Goal: Task Accomplishment & Management: Manage account settings

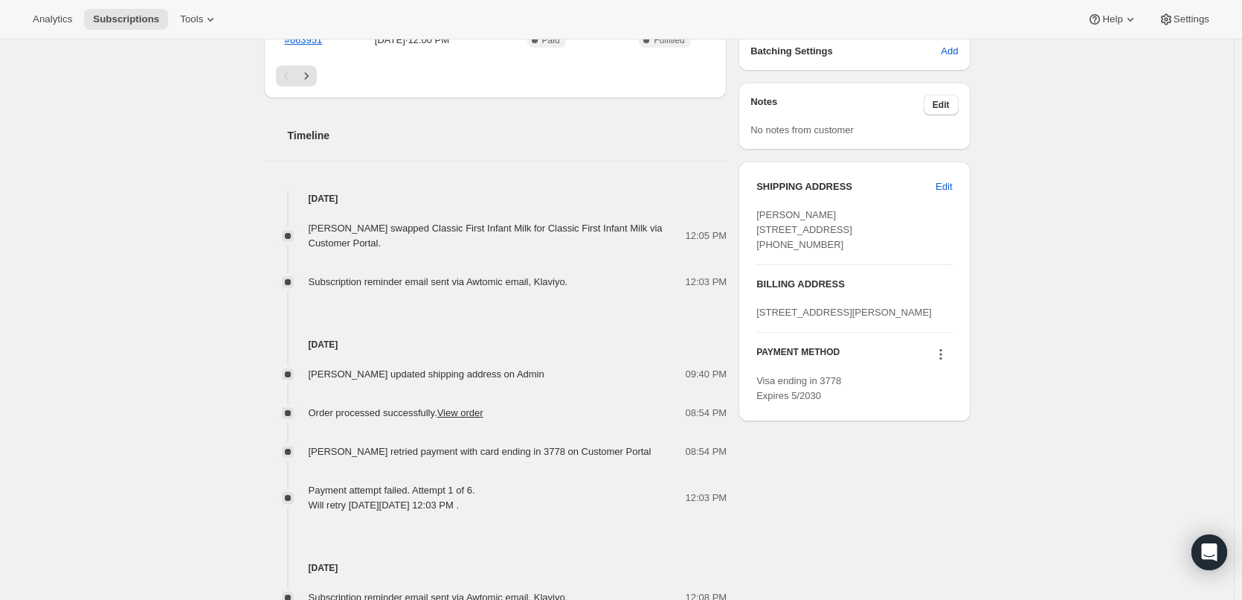
scroll to position [521, 0]
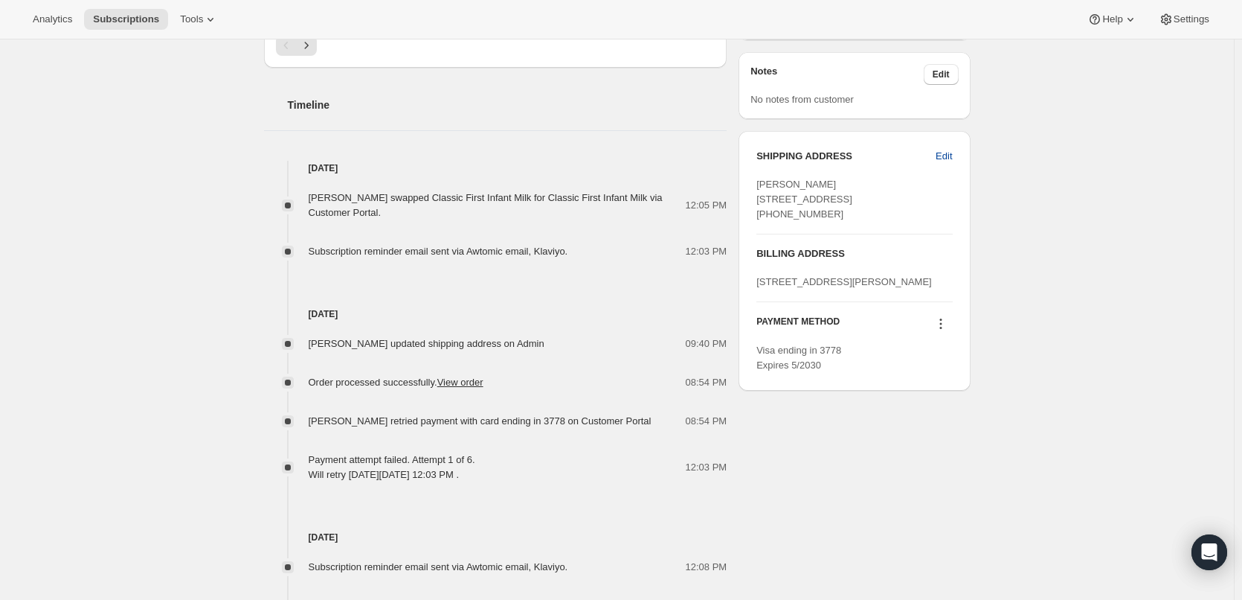
click at [943, 159] on span "Edit" at bounding box center [944, 156] width 16 height 15
select select "[GEOGRAPHIC_DATA]"
select select "ENG"
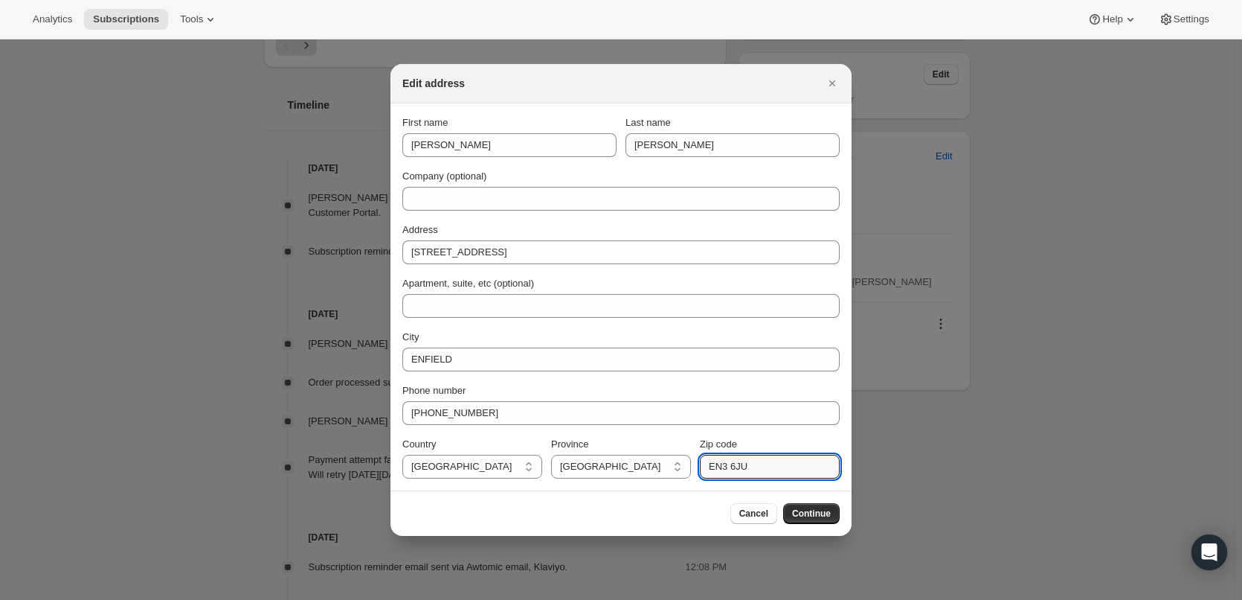
drag, startPoint x: 763, startPoint y: 463, endPoint x: 647, endPoint y: 452, distance: 116.6
click at [678, 461] on div "Country Isle Of Man United Kingdom United Kingdom Province British Forces Engla…" at bounding box center [620, 458] width 437 height 42
paste input "BB7 1RD"
type input "BB7 1RD"
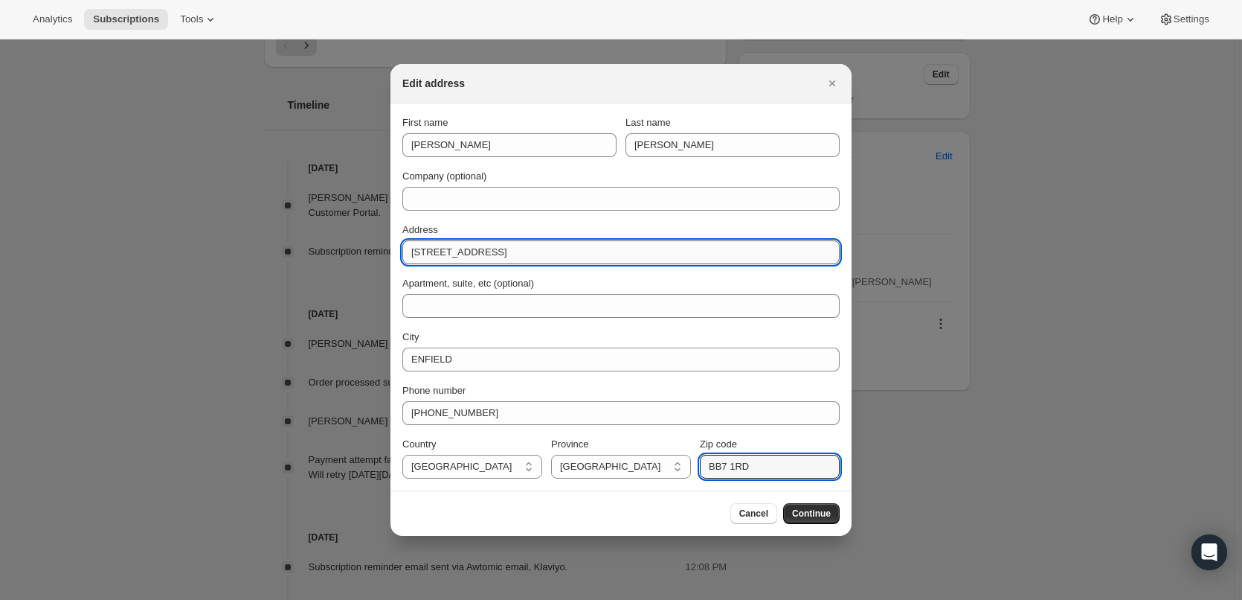
click at [482, 248] on input "55 BEDFORD CRESCENT" at bounding box center [620, 252] width 437 height 24
click at [482, 247] on input "55 BEDFORD CRESCENT" at bounding box center [620, 252] width 437 height 24
paste input "21 Standen Edge"
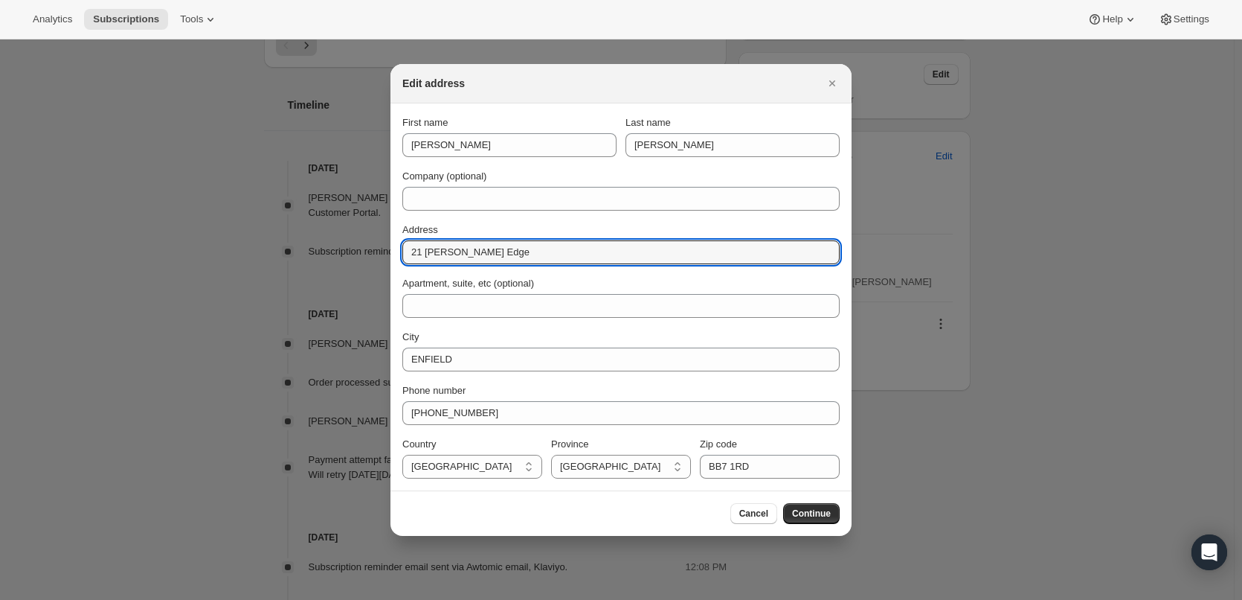
type input "21 Standen Edge"
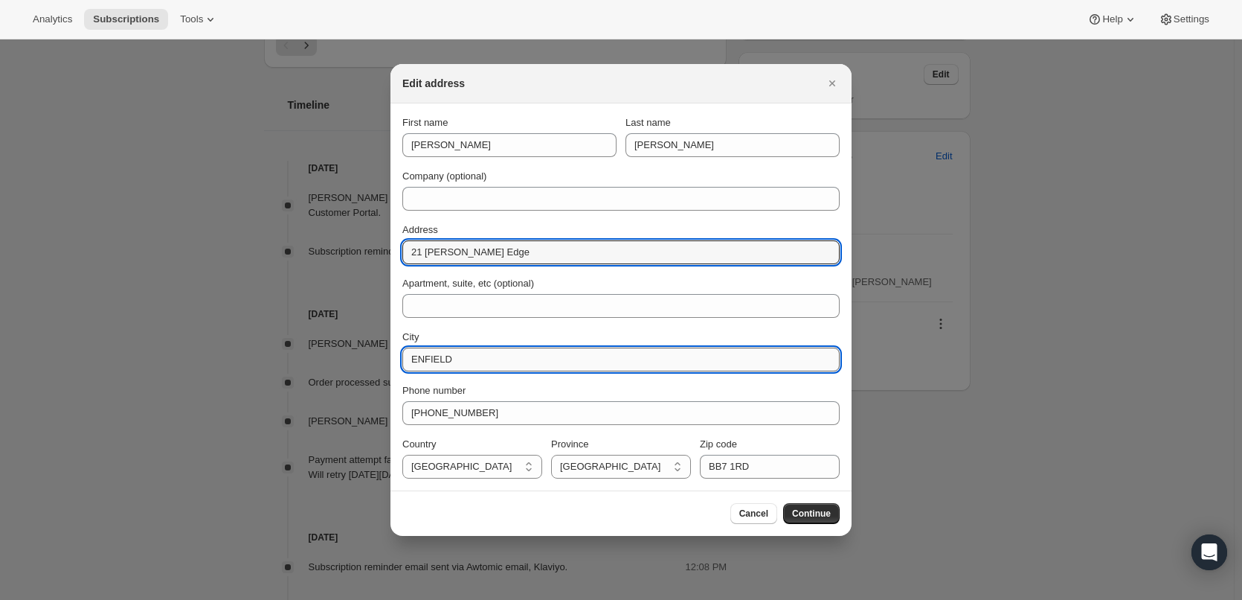
click at [447, 358] on input "ENFIELD" at bounding box center [620, 359] width 437 height 24
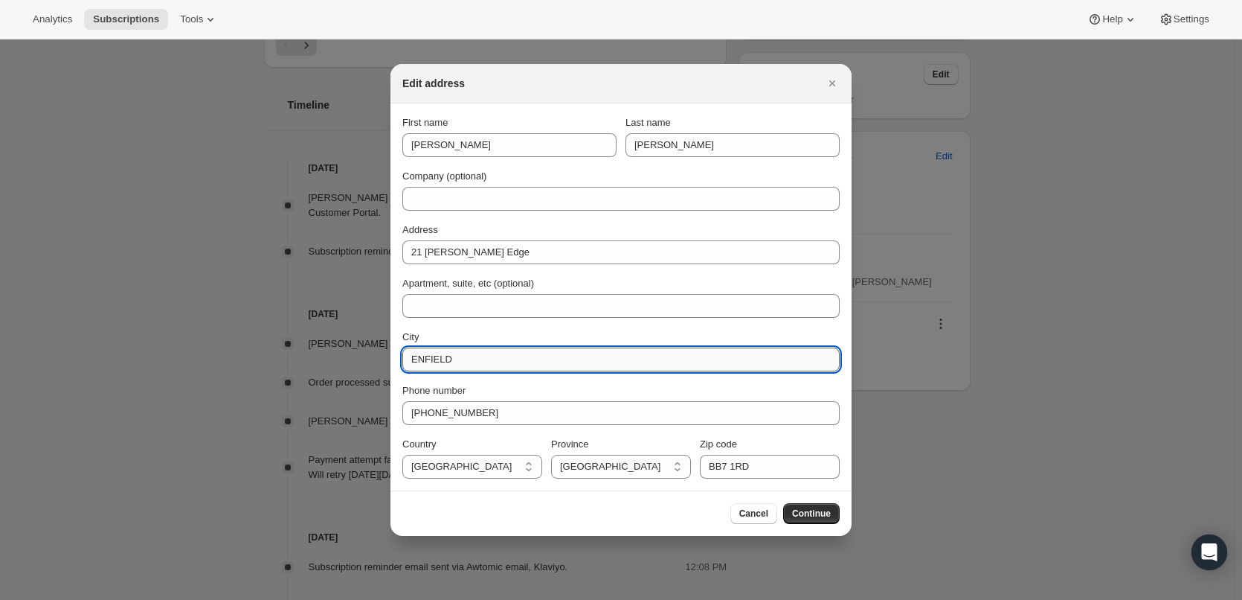
click at [447, 358] on input "ENFIELD" at bounding box center [620, 359] width 437 height 24
paste input "Clitheroe"
type input "Clitheroe"
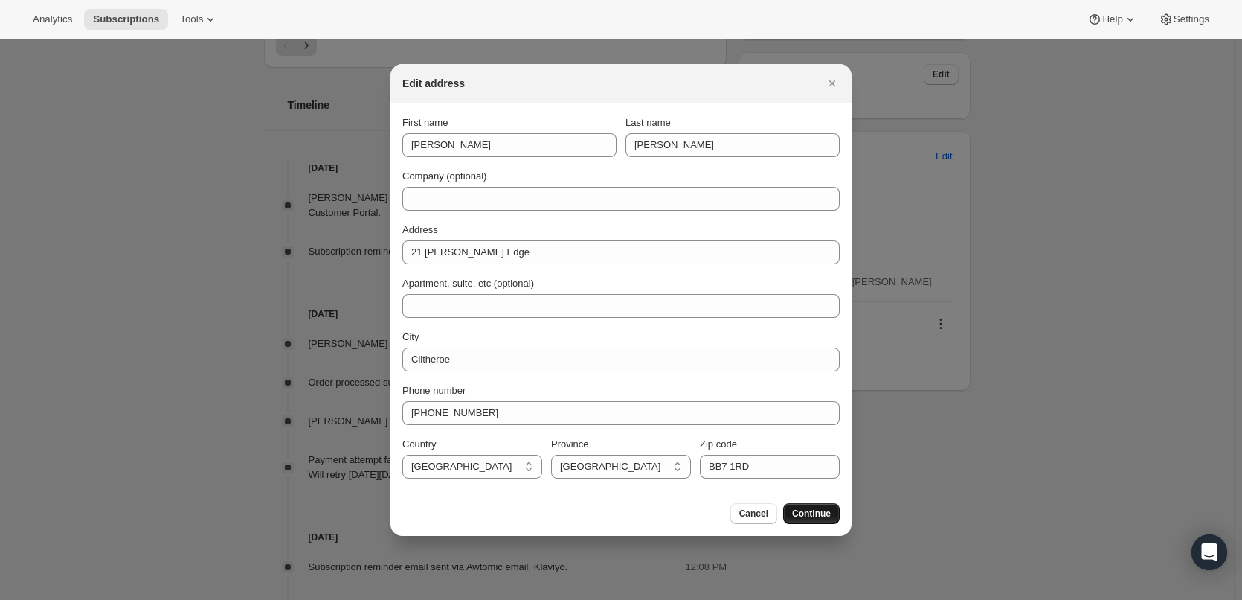
click at [809, 515] on span "Continue" at bounding box center [811, 513] width 39 height 12
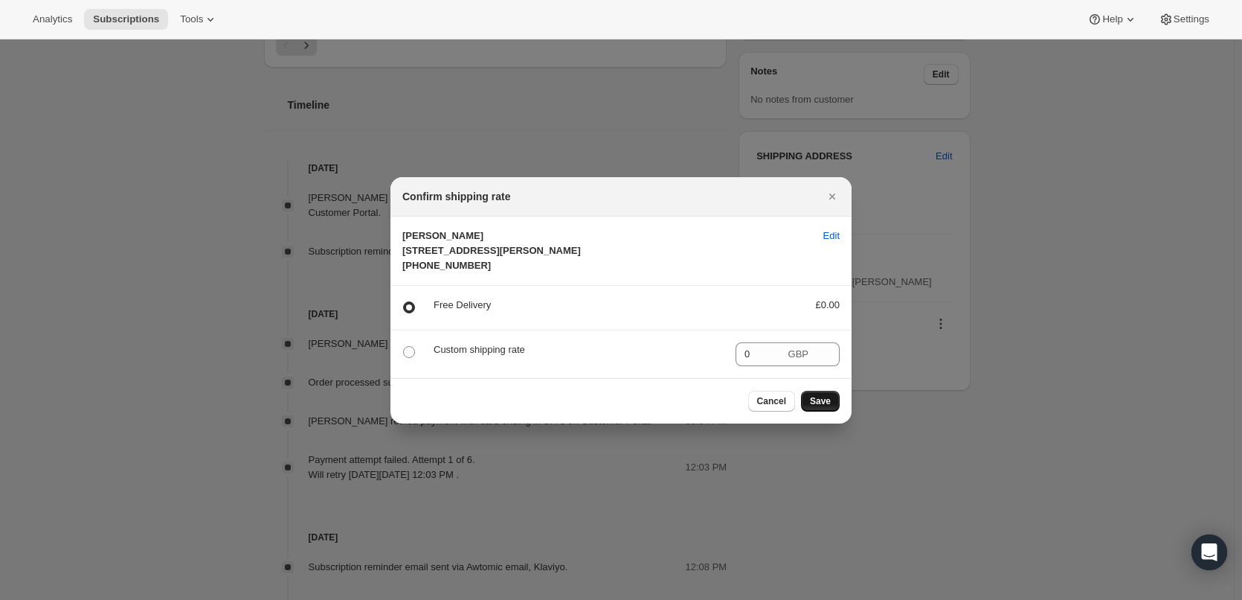
click at [826, 411] on button "Save" at bounding box center [820, 401] width 39 height 21
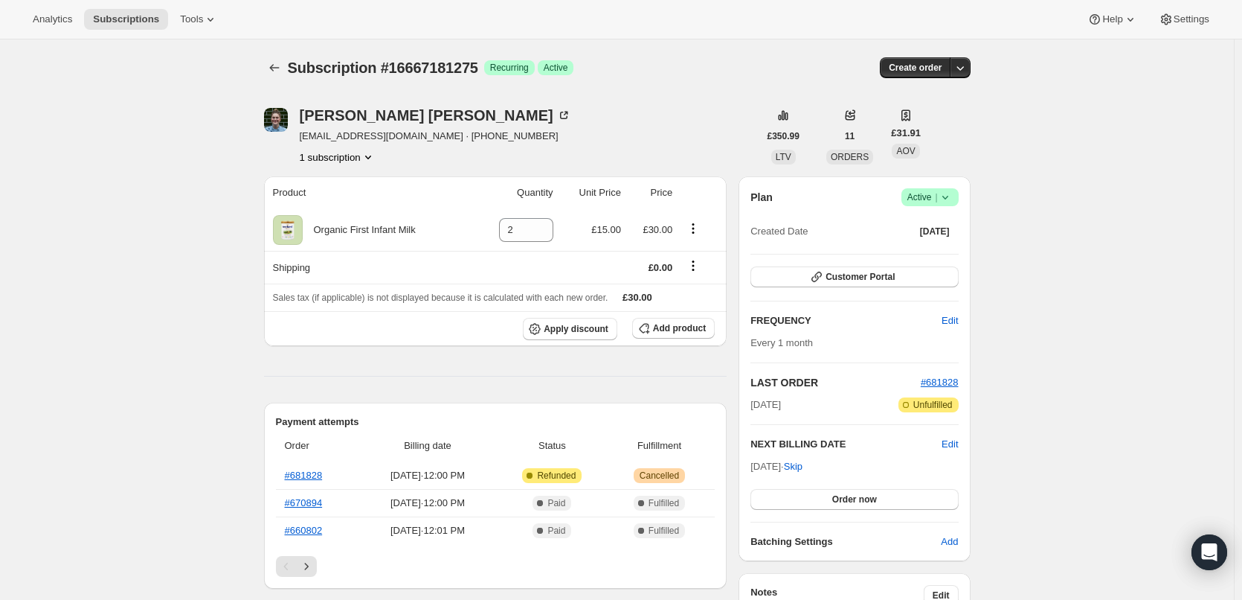
click at [953, 196] on icon at bounding box center [945, 197] width 15 height 15
click at [919, 251] on span "Cancel subscription" at bounding box center [935, 251] width 84 height 11
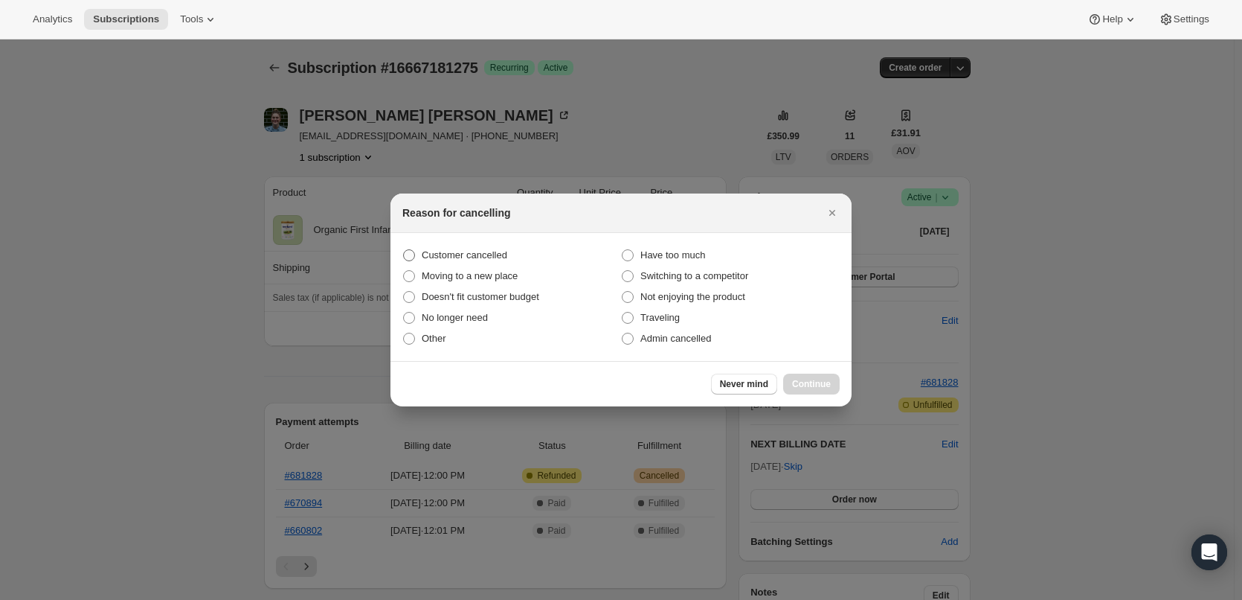
click at [436, 252] on span "Customer cancelled" at bounding box center [465, 254] width 86 height 11
drag, startPoint x: 411, startPoint y: 254, endPoint x: 420, endPoint y: 257, distance: 9.4
click at [411, 254] on span ":rb5:" at bounding box center [409, 255] width 12 height 12
click at [404, 250] on input "Customer cancelled" at bounding box center [403, 249] width 1 height 1
radio input "true"
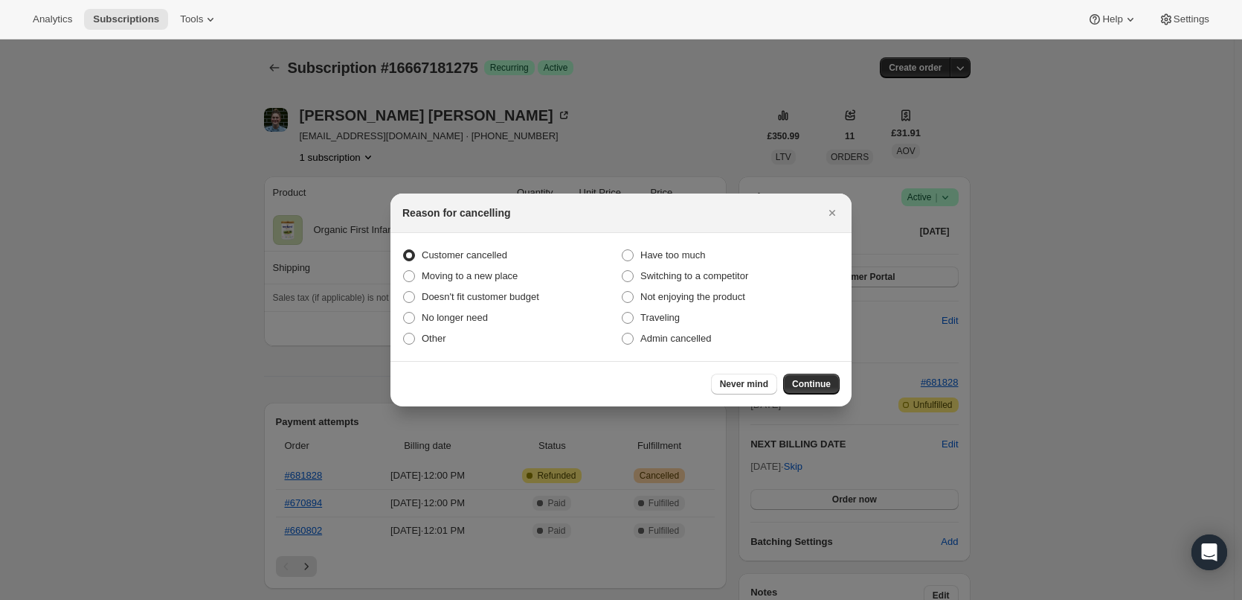
click at [821, 388] on span "Continue" at bounding box center [811, 384] width 39 height 12
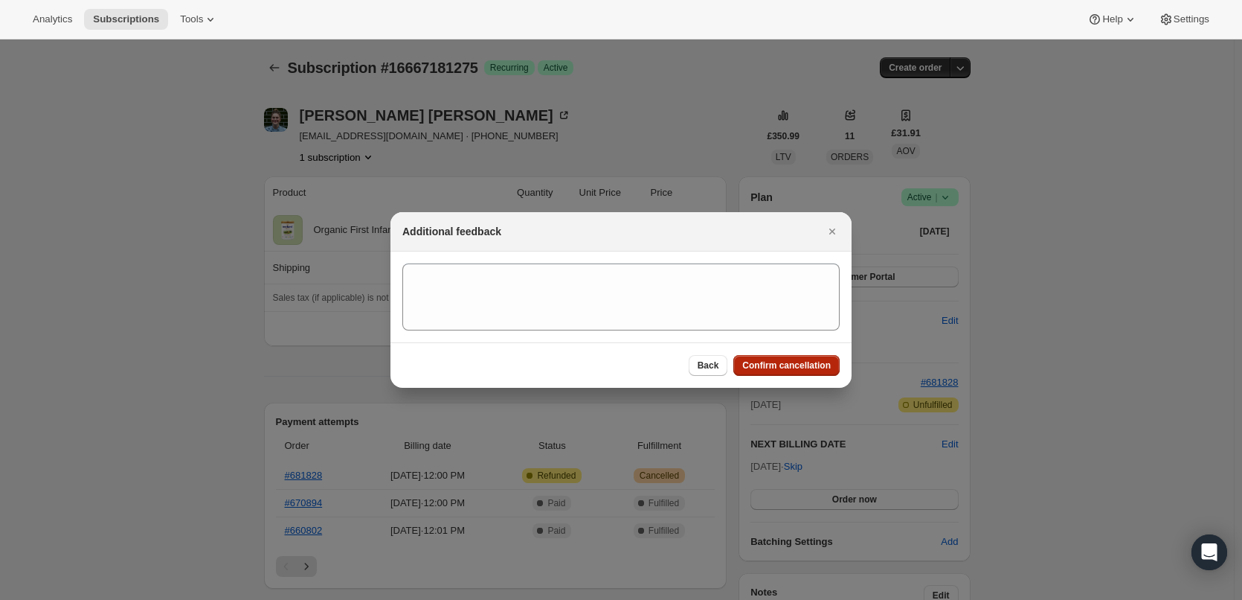
click at [793, 370] on span "Confirm cancellation" at bounding box center [786, 365] width 89 height 12
